Goal: Transaction & Acquisition: Purchase product/service

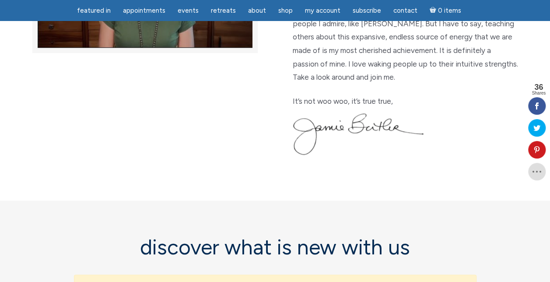
scroll to position [350, 0]
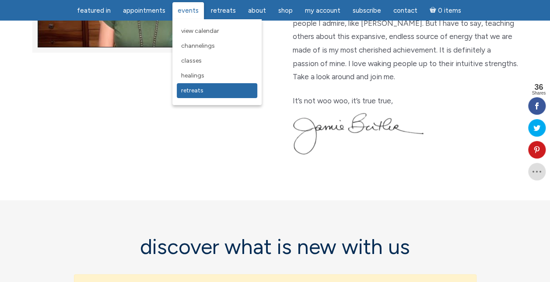
click at [187, 90] on span "Retreats" at bounding box center [192, 90] width 22 height 7
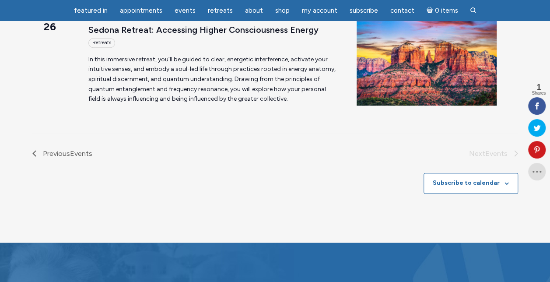
scroll to position [394, 0]
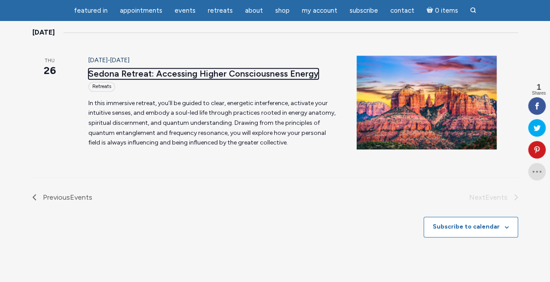
click at [161, 74] on link "Sedona Retreat: Accessing Higher Consciousness Energy" at bounding box center [203, 73] width 230 height 11
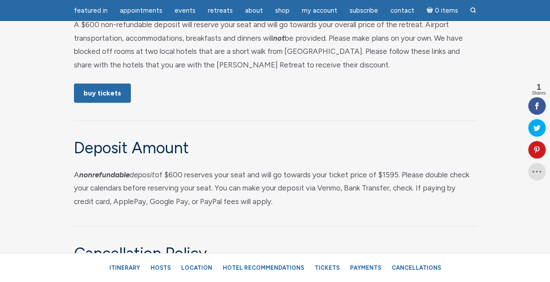
scroll to position [4463, 0]
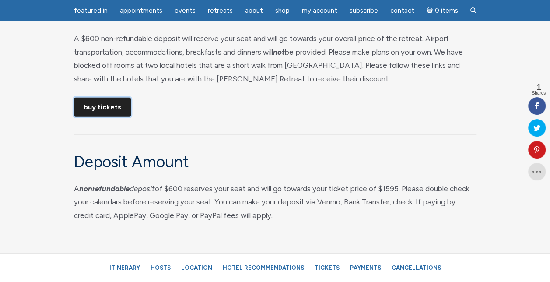
click at [99, 117] on link "Buy Tickets" at bounding box center [102, 107] width 57 height 19
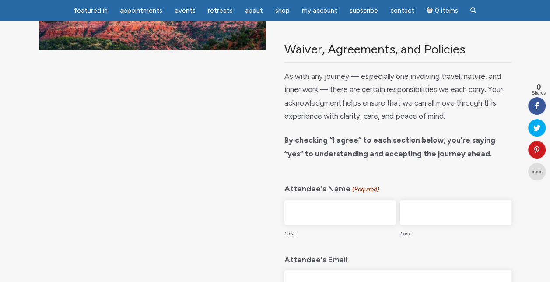
scroll to position [175, 0]
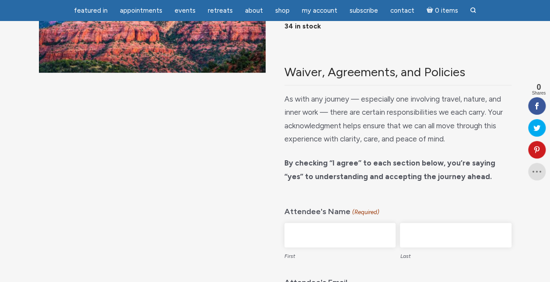
click at [319, 227] on input "First" at bounding box center [339, 235] width 111 height 25
drag, startPoint x: 294, startPoint y: 232, endPoint x: 306, endPoint y: 242, distance: 16.2
click at [294, 232] on input "catherine" at bounding box center [339, 235] width 111 height 25
type input "Catherine"
click at [426, 239] on input "Last" at bounding box center [455, 235] width 111 height 25
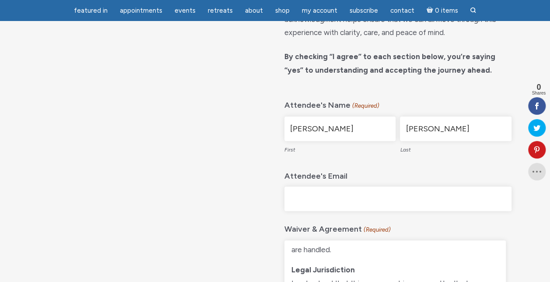
scroll to position [306, 0]
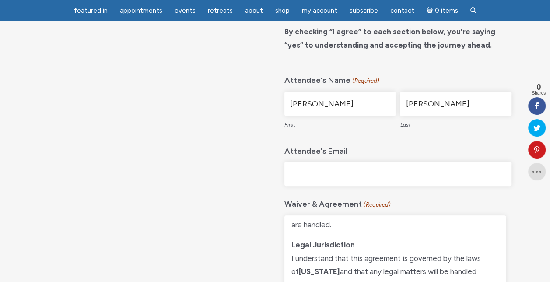
type input "[PERSON_NAME]"
click at [347, 172] on input "Attendee's Email" at bounding box center [397, 173] width 227 height 25
type input "[EMAIL_ADDRESS][DOMAIN_NAME]"
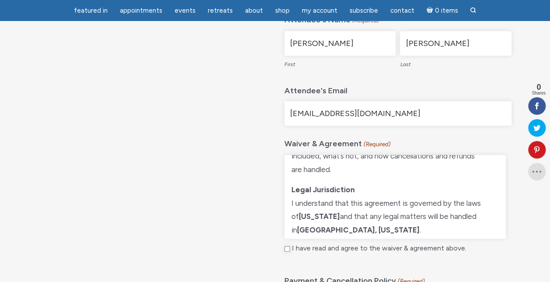
scroll to position [581, 0]
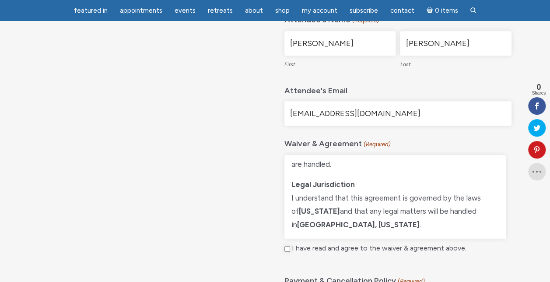
click at [288, 247] on input "I have read and agree to the waiver & agreement above." at bounding box center [287, 249] width 6 height 6
checkbox input "true"
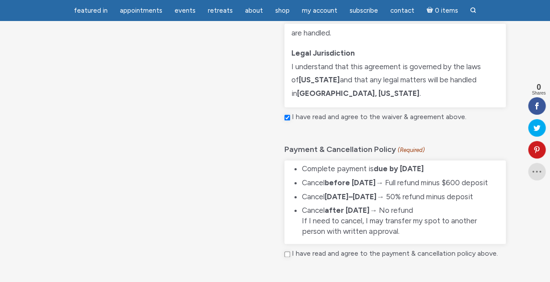
scroll to position [38, 0]
click at [287, 252] on input "I have read and agree to the payment & cancellation policy above." at bounding box center [287, 254] width 6 height 6
checkbox input "true"
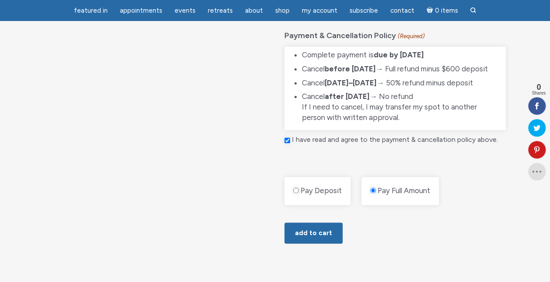
scroll to position [629, 0]
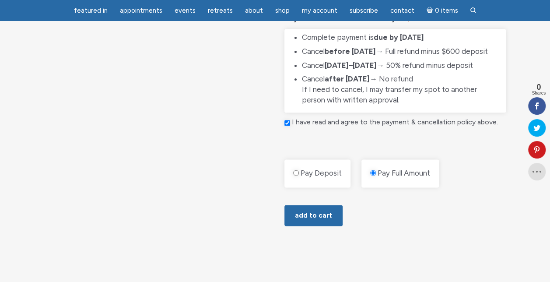
click at [316, 169] on label "Pay Deposit" at bounding box center [320, 173] width 43 height 11
click at [299, 170] on input "Pay Deposit" at bounding box center [296, 173] width 6 height 6
radio input "true"
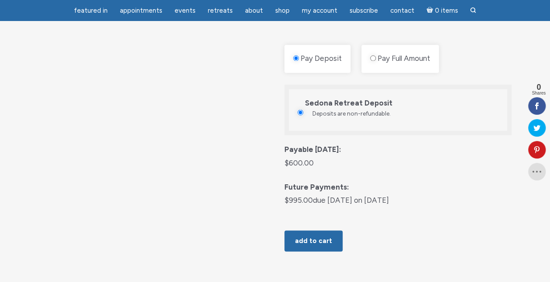
scroll to position [760, 0]
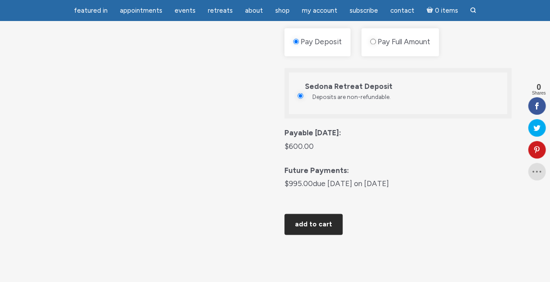
click at [307, 225] on button "Add to cart" at bounding box center [313, 224] width 58 height 21
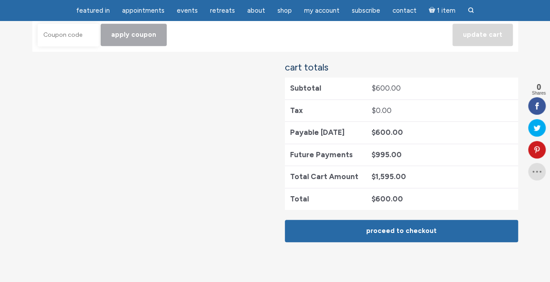
scroll to position [306, 0]
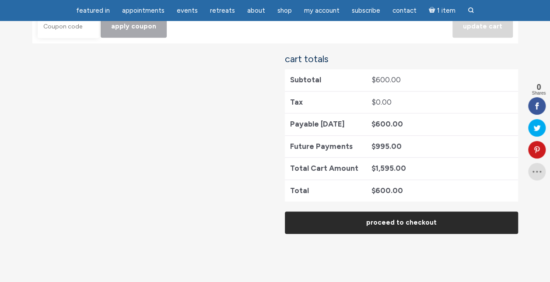
click at [374, 220] on link "Proceed to checkout" at bounding box center [401, 222] width 233 height 22
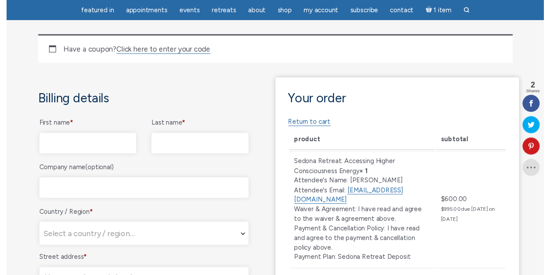
scroll to position [175, 0]
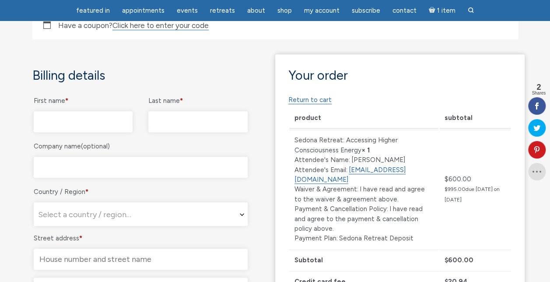
click at [71, 119] on input "First name *" at bounding box center [83, 121] width 99 height 21
type input "Catherine"
type input "Gagnon"
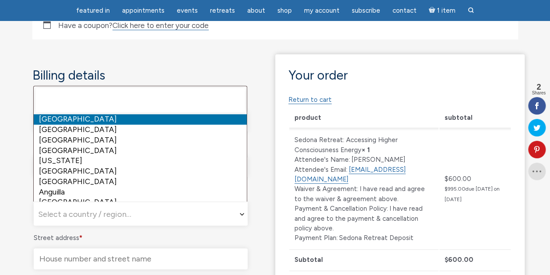
click at [108, 213] on span "Select a country / region…" at bounding box center [84, 214] width 93 height 9
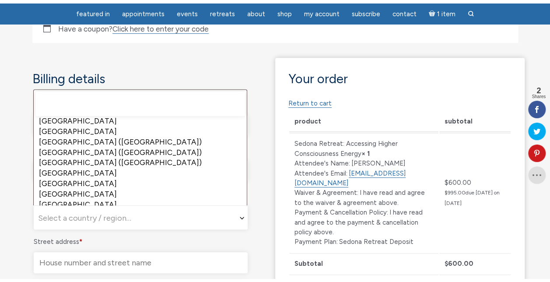
scroll to position [2406, 0]
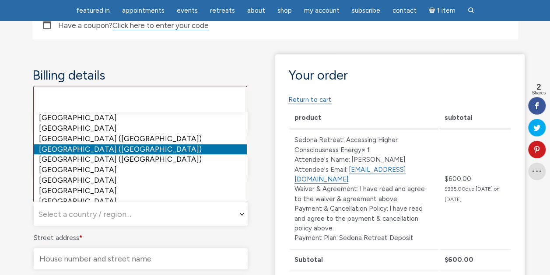
select select "US"
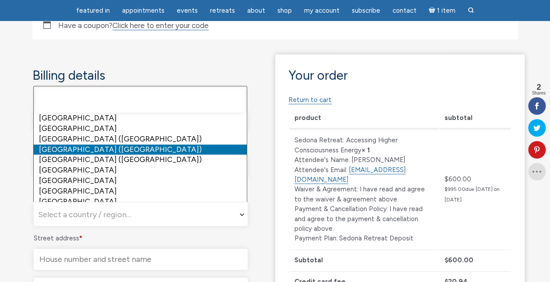
select select "US"
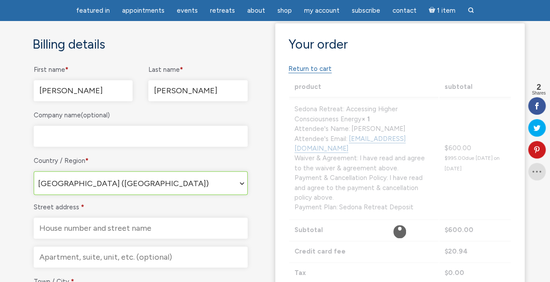
scroll to position [263, 0]
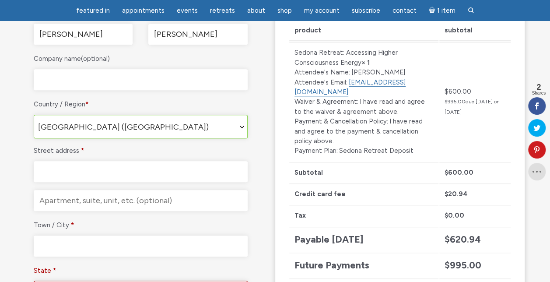
click at [97, 164] on input "Street address *" at bounding box center [141, 171] width 214 height 21
type input "[STREET_ADDRESS]"
click at [91, 245] on input "Town / City *" at bounding box center [141, 245] width 214 height 21
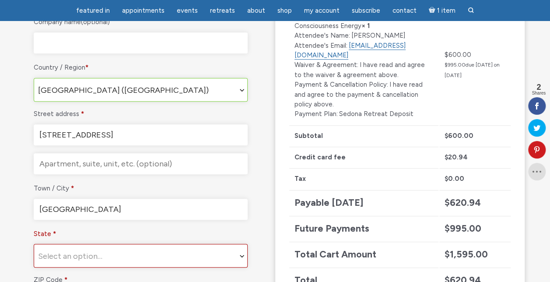
scroll to position [350, 0]
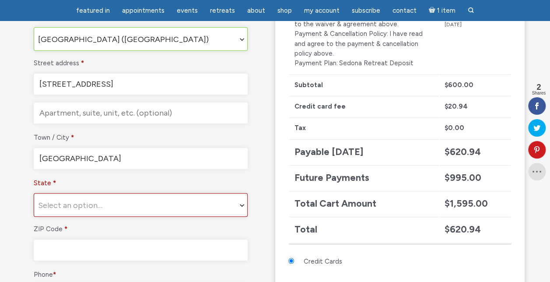
type input "San Diego"
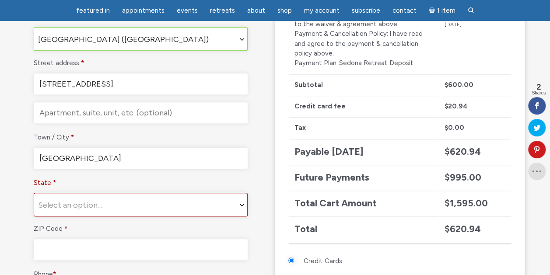
click at [99, 197] on span "Select an option…" at bounding box center [140, 205] width 213 height 24
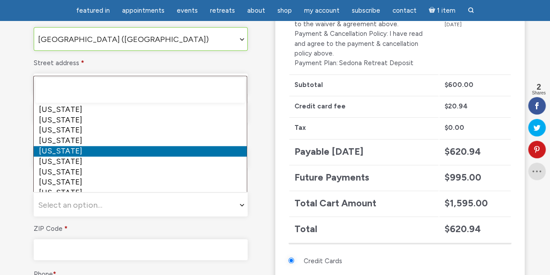
select select "CA"
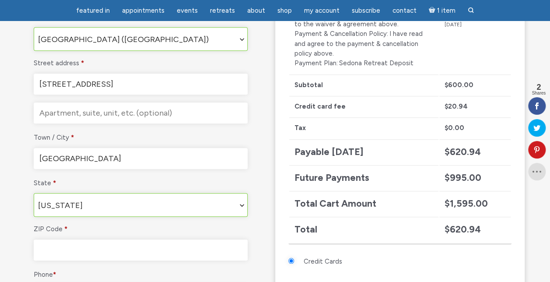
click at [75, 244] on input "ZIP Code *" at bounding box center [141, 249] width 214 height 21
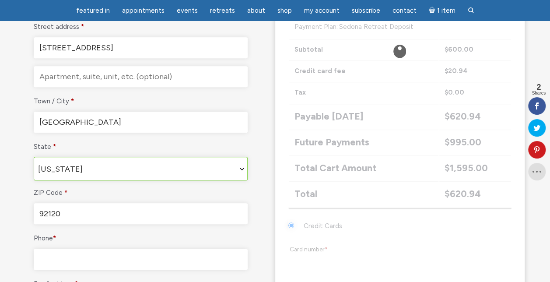
scroll to position [438, 0]
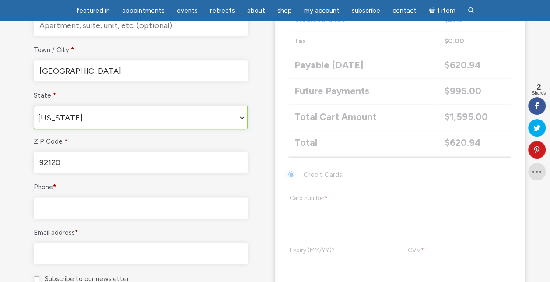
type input "92120"
click at [89, 203] on input "Phone *" at bounding box center [141, 207] width 214 height 21
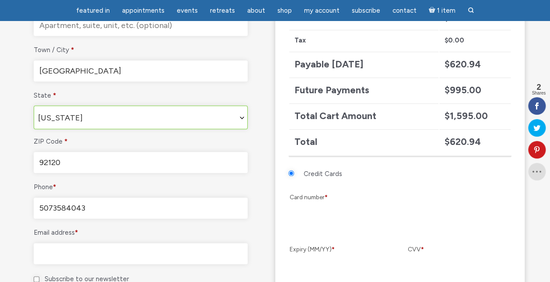
type input "5073584043"
click at [215, 167] on input "92120" at bounding box center [141, 162] width 214 height 21
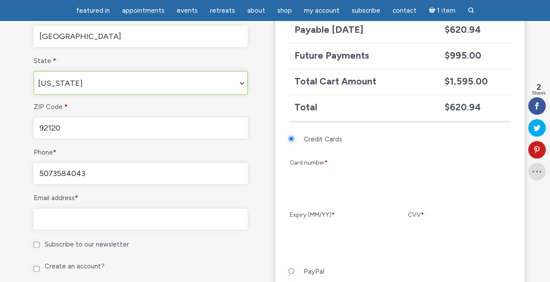
scroll to position [525, 0]
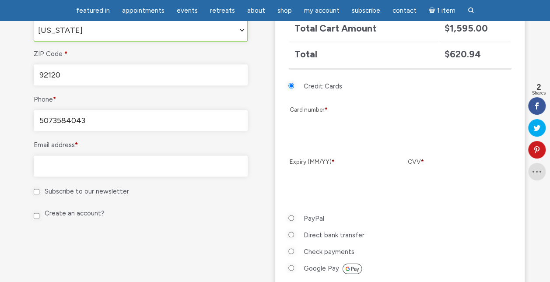
click at [168, 165] on input "Email address *" at bounding box center [141, 165] width 214 height 21
type input "[EMAIL_ADDRESS][DOMAIN_NAME]"
click at [36, 189] on input "Subscribe to our newsletter" at bounding box center [37, 192] width 6 height 6
checkbox input "true"
click at [34, 209] on label "Create an account?" at bounding box center [69, 213] width 71 height 8
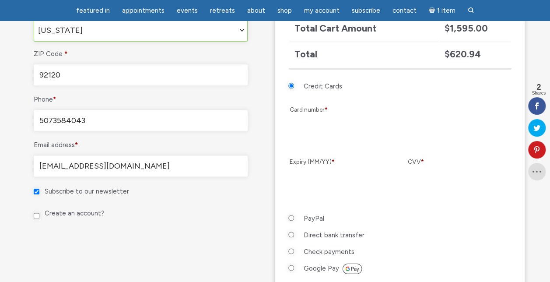
click at [34, 213] on input "Create an account?" at bounding box center [37, 216] width 6 height 6
checkbox input "true"
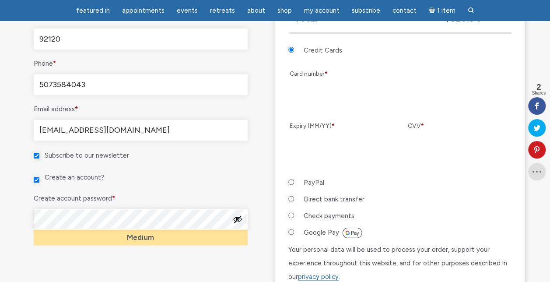
scroll to position [656, 0]
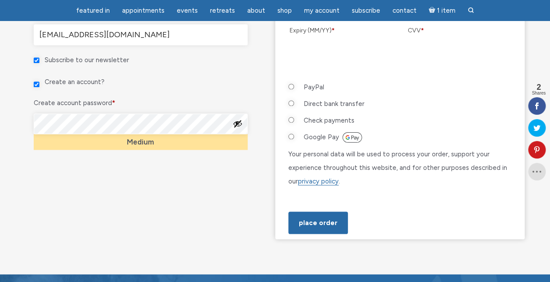
click at [291, 84] on input "PayPal" at bounding box center [291, 87] width 6 height 6
radio input "true"
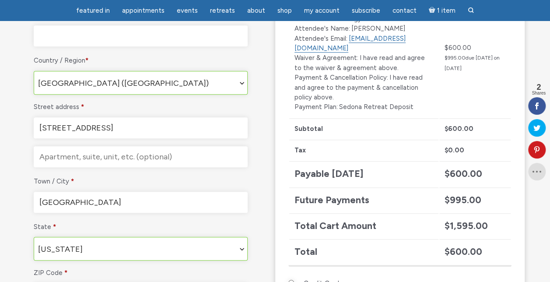
scroll to position [131, 0]
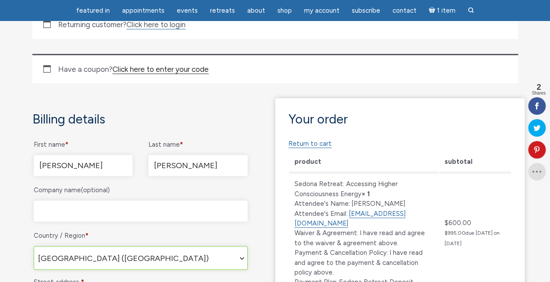
click at [173, 67] on link "Click here to enter your code" at bounding box center [160, 69] width 96 height 9
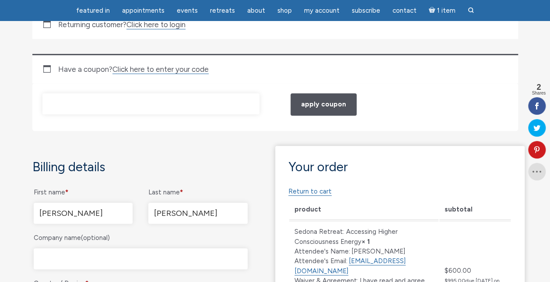
click at [142, 93] on input "Coupon:" at bounding box center [150, 103] width 217 height 21
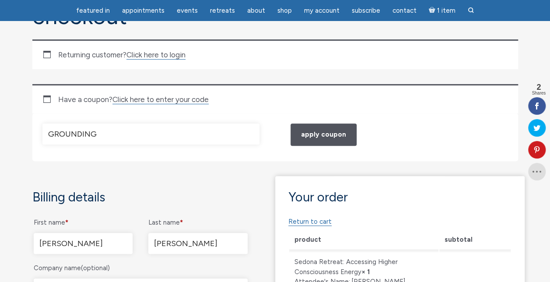
scroll to position [88, 0]
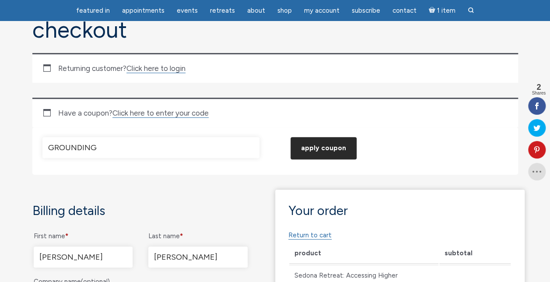
type input "GROUNDING"
click at [334, 152] on button "Apply coupon" at bounding box center [324, 148] width 66 height 22
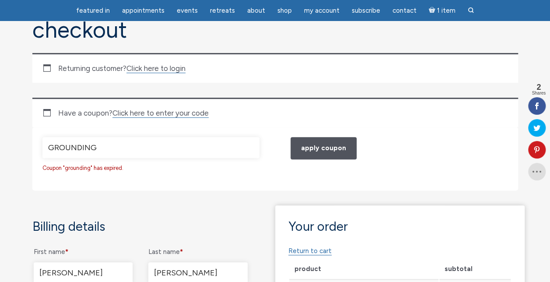
scroll to position [131, 0]
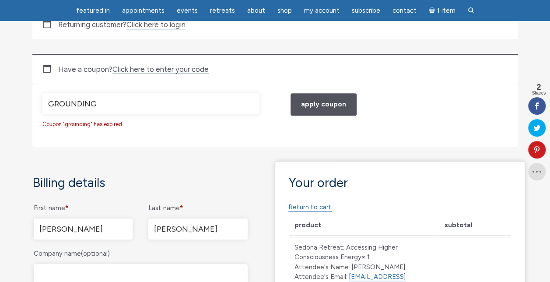
drag, startPoint x: 84, startPoint y: 99, endPoint x: 15, endPoint y: 98, distance: 68.7
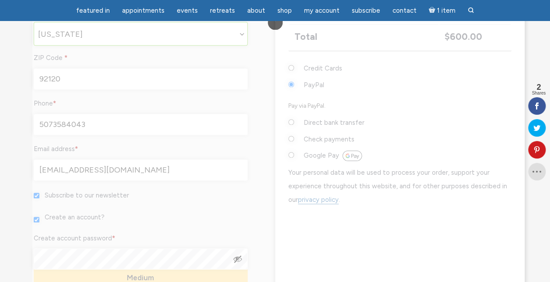
scroll to position [524, 0]
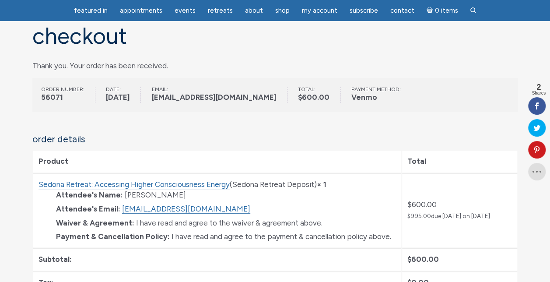
scroll to position [88, 0]
